Goal: Task Accomplishment & Management: Manage account settings

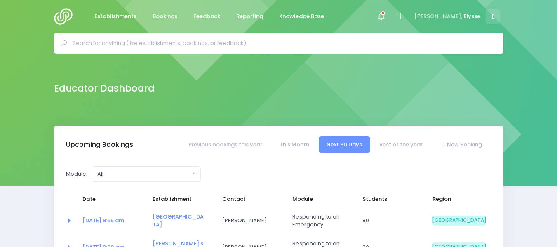
select select "5"
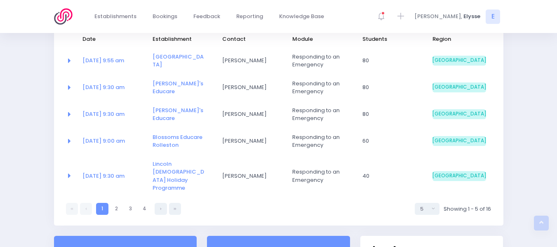
scroll to position [161, 0]
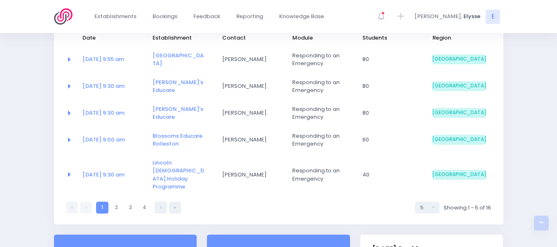
click at [212, 117] on td "[PERSON_NAME]'s Educare" at bounding box center [182, 113] width 70 height 27
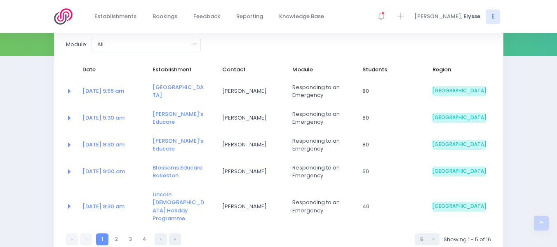
scroll to position [129, 0]
click at [212, 117] on td "Annabel's Educare" at bounding box center [182, 118] width 70 height 27
click at [116, 234] on link "2" at bounding box center [116, 240] width 12 height 12
select select "5"
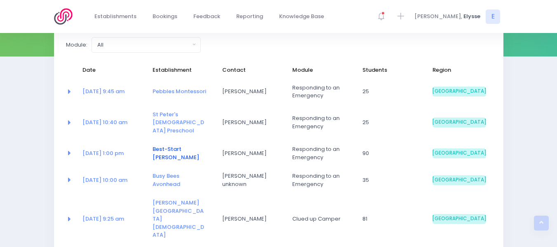
click at [164, 145] on link "Best-Start [PERSON_NAME]" at bounding box center [175, 153] width 47 height 16
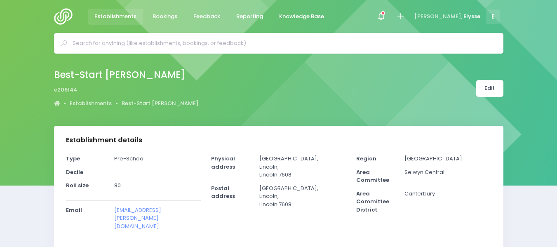
select select "5"
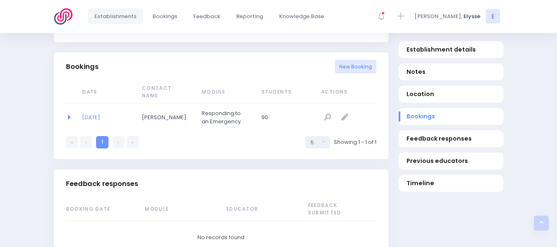
scroll to position [542, 0]
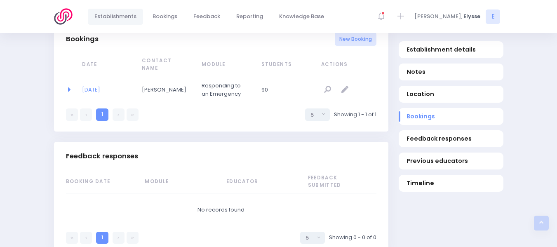
click at [335, 61] on span "Actions" at bounding box center [347, 64] width 52 height 7
click at [98, 86] on link "02/10/2025" at bounding box center [91, 90] width 18 height 8
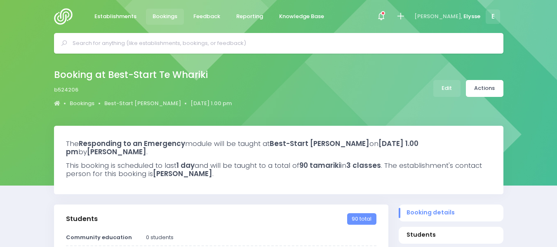
select select "5"
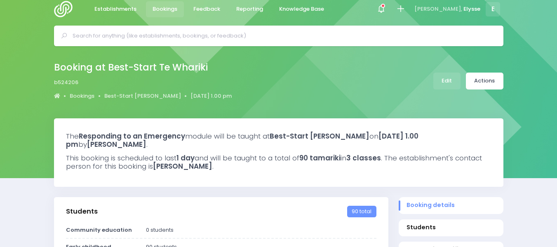
scroll to position [7, 0]
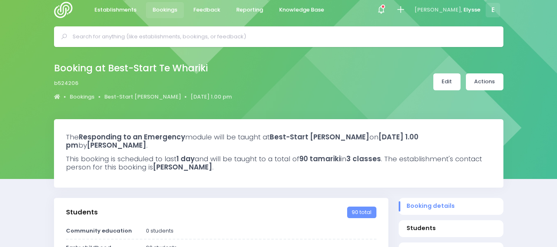
click at [443, 82] on link "Edit" at bounding box center [446, 81] width 27 height 17
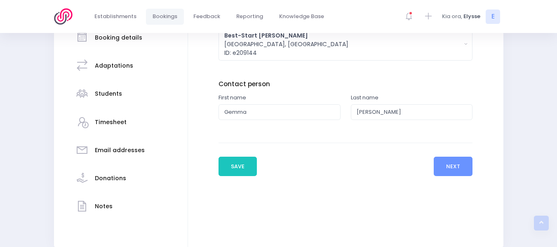
scroll to position [157, 0]
click at [448, 165] on button "Next" at bounding box center [452, 166] width 39 height 20
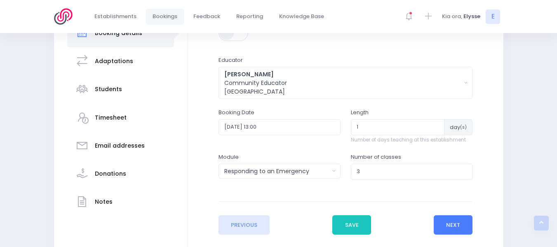
scroll to position [213, 0]
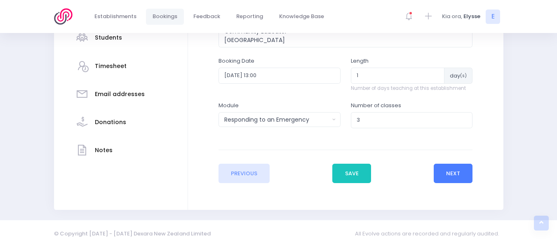
click at [451, 167] on button "Next" at bounding box center [452, 174] width 39 height 20
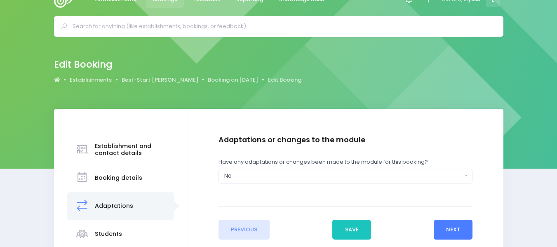
scroll to position [0, 0]
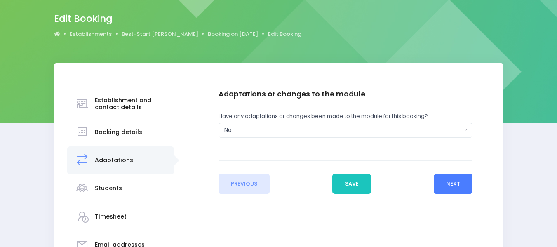
click at [440, 178] on button "Next" at bounding box center [452, 184] width 39 height 20
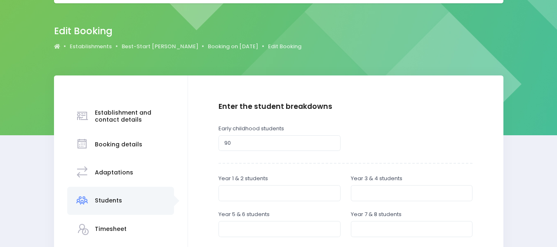
scroll to position [52, 0]
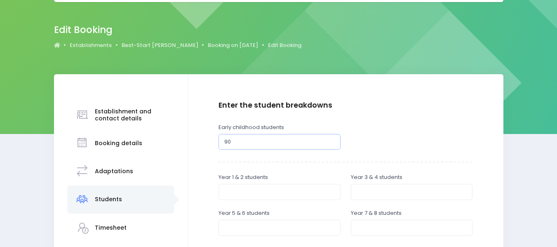
drag, startPoint x: 231, startPoint y: 141, endPoint x: 212, endPoint y: 140, distance: 19.4
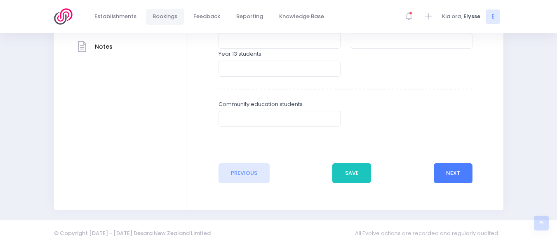
type input "52"
click at [457, 169] on button "Next" at bounding box center [452, 173] width 39 height 20
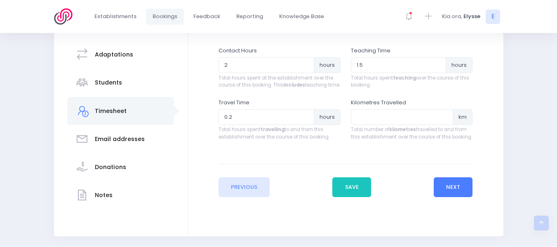
scroll to position [194, 0]
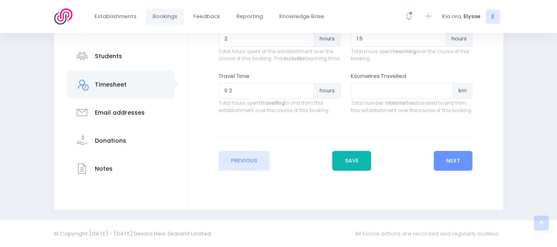
click at [362, 168] on button "Save" at bounding box center [351, 161] width 39 height 20
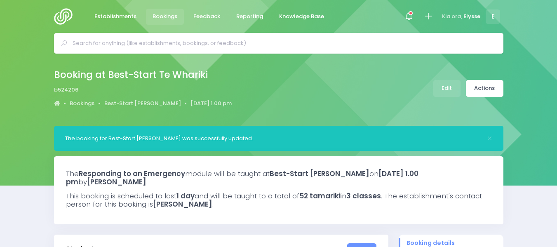
select select "5"
select select
click at [481, 83] on link "Actions" at bounding box center [484, 88] width 37 height 17
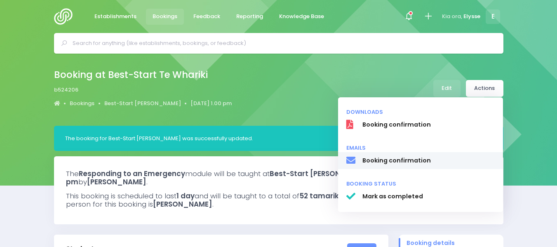
click at [394, 158] on span "Booking confirmation" at bounding box center [428, 160] width 133 height 9
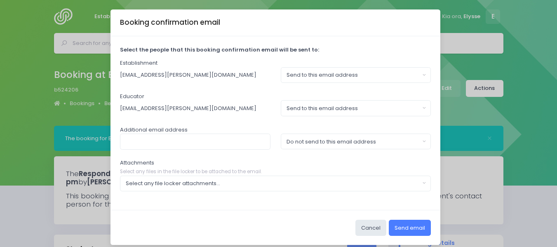
click at [395, 227] on button "Send email" at bounding box center [410, 228] width 42 height 16
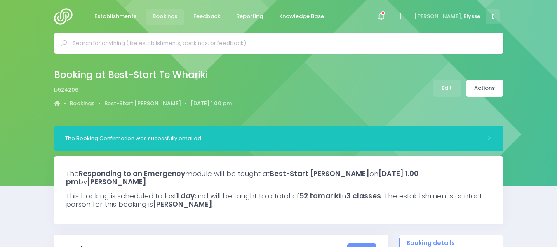
select select "5"
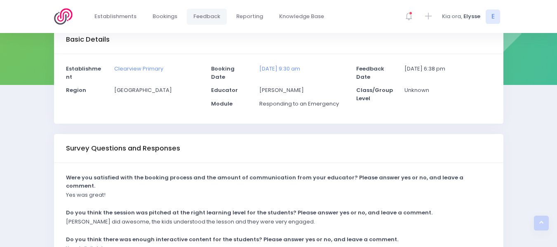
scroll to position [96, 0]
